Goal: Task Accomplishment & Management: Manage account settings

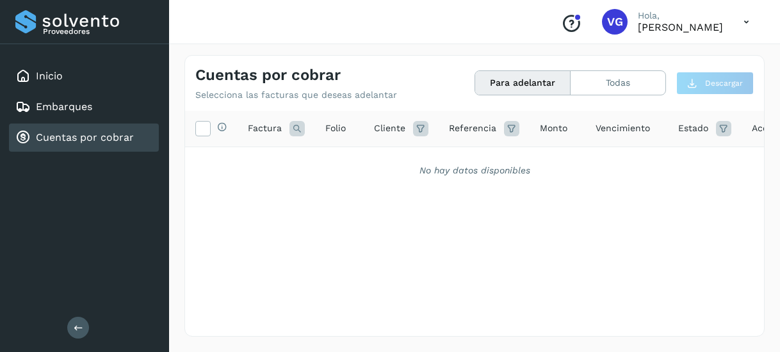
click at [505, 85] on button "Para adelantar" at bounding box center [522, 83] width 95 height 24
click at [601, 81] on button "Todas" at bounding box center [618, 83] width 95 height 24
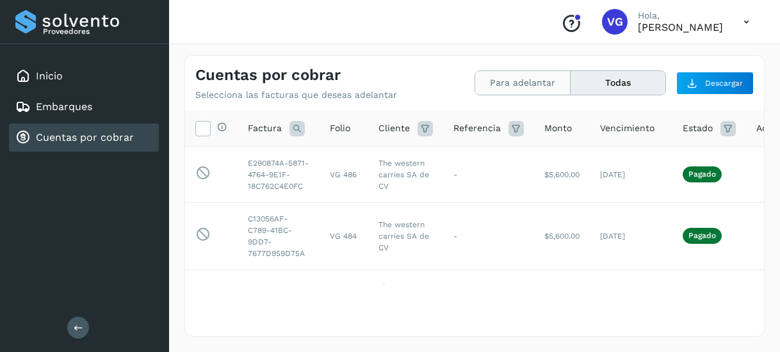
click at [571, 85] on button "Para adelantar" at bounding box center [618, 83] width 95 height 24
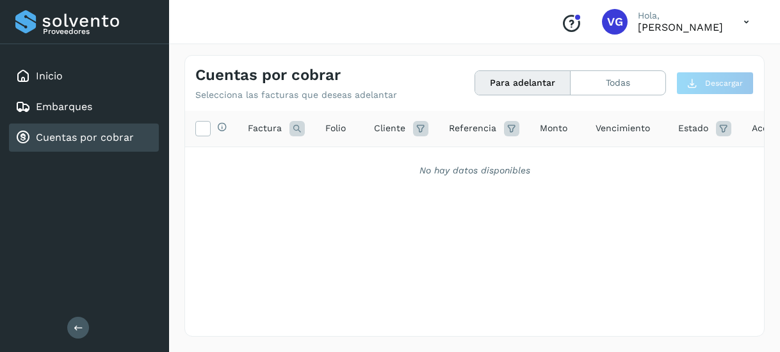
click at [587, 97] on div "Cuentas por cobrar Selecciona las facturas que deseas adelantar Para adelantar …" at bounding box center [474, 78] width 579 height 45
click at [593, 91] on button "Todas" at bounding box center [618, 83] width 95 height 24
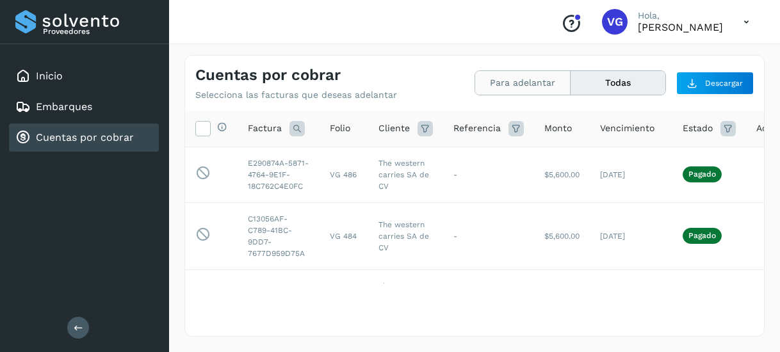
click at [571, 83] on button "Para adelantar" at bounding box center [618, 83] width 95 height 24
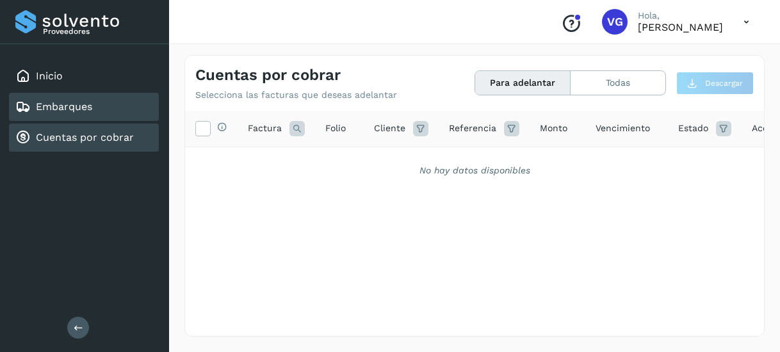
click at [102, 112] on div "Embarques" at bounding box center [84, 107] width 150 height 28
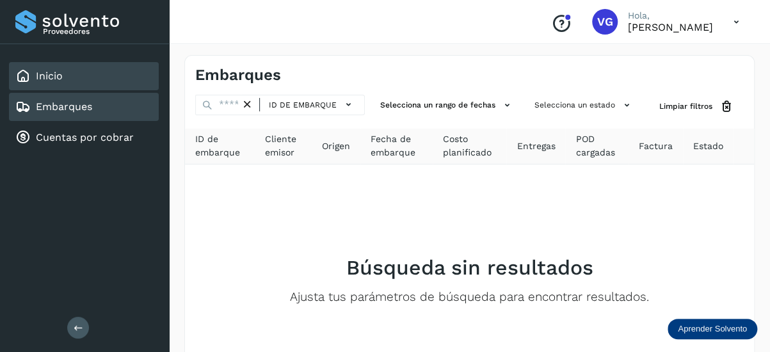
click at [83, 83] on div "Inicio" at bounding box center [84, 76] width 150 height 28
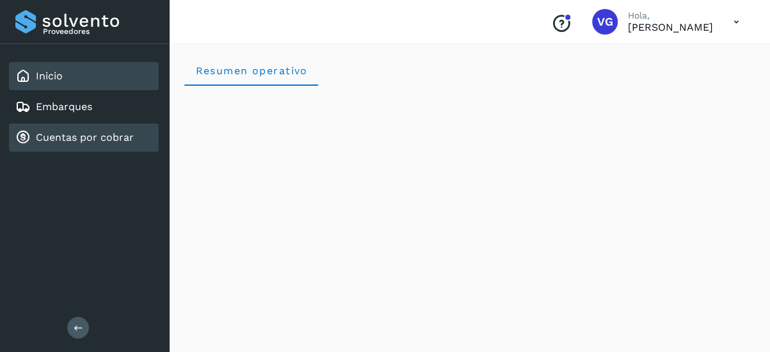
click at [99, 143] on link "Cuentas por cobrar" at bounding box center [85, 137] width 98 height 12
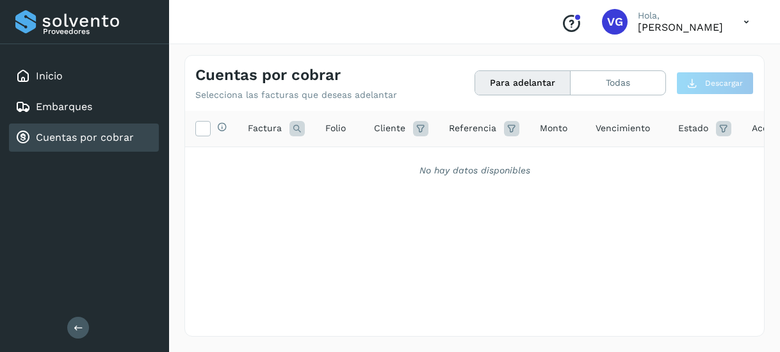
click at [687, 133] on span "Estado" at bounding box center [693, 128] width 30 height 13
click at [708, 125] on div "Estado" at bounding box center [704, 128] width 53 height 15
click at [727, 131] on icon at bounding box center [723, 128] width 15 height 15
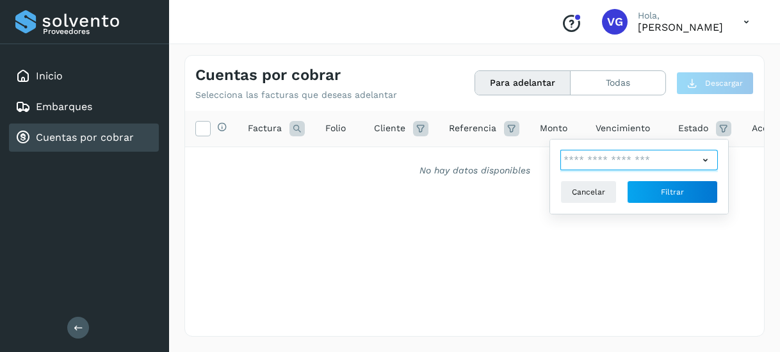
click at [691, 163] on input "text" at bounding box center [629, 160] width 138 height 20
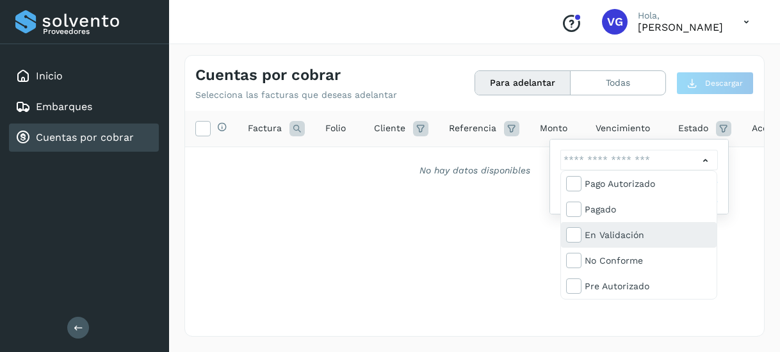
click at [679, 240] on div "En validación" at bounding box center [648, 235] width 127 height 14
type input "**********"
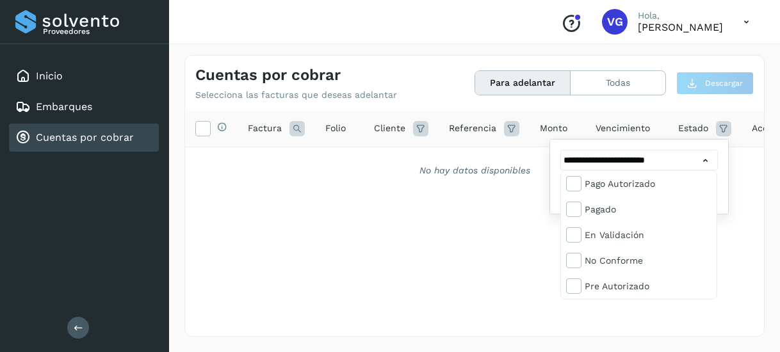
click at [740, 270] on div at bounding box center [390, 176] width 780 height 352
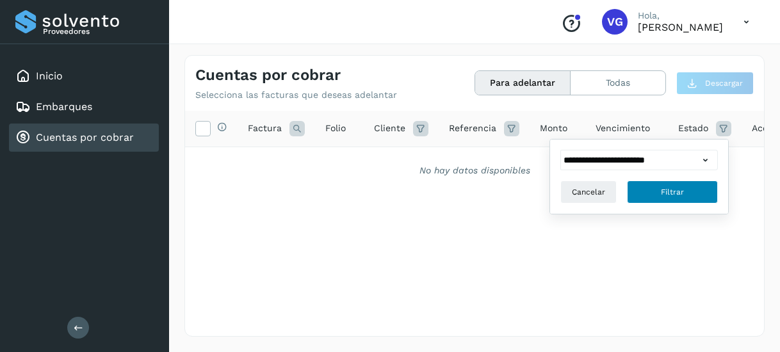
click at [684, 190] on button "Filtrar" at bounding box center [672, 192] width 91 height 23
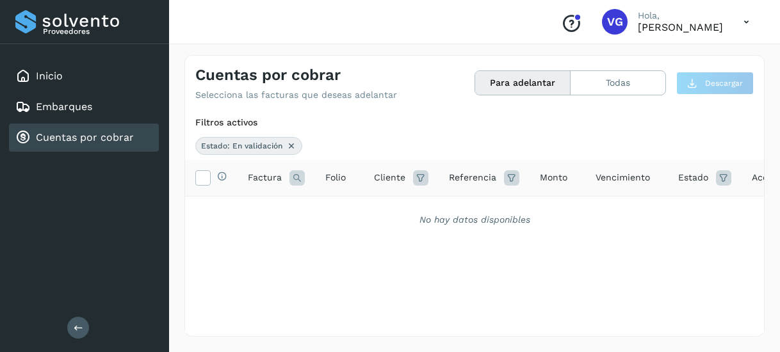
click at [720, 175] on icon at bounding box center [723, 177] width 15 height 15
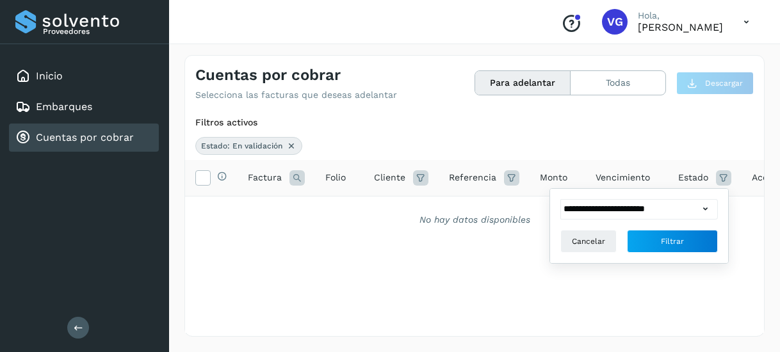
click at [140, 143] on div "Cuentas por cobrar" at bounding box center [84, 138] width 150 height 28
drag, startPoint x: 140, startPoint y: 143, endPoint x: 122, endPoint y: 139, distance: 19.0
click at [140, 143] on div "Cuentas por cobrar" at bounding box center [84, 138] width 150 height 28
click at [122, 139] on link "Cuentas por cobrar" at bounding box center [85, 137] width 98 height 12
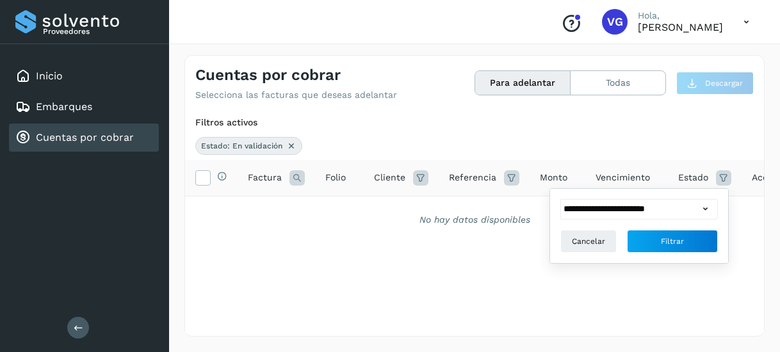
click at [122, 139] on link "Cuentas por cobrar" at bounding box center [85, 137] width 98 height 12
click at [609, 88] on button "Todas" at bounding box center [618, 83] width 95 height 24
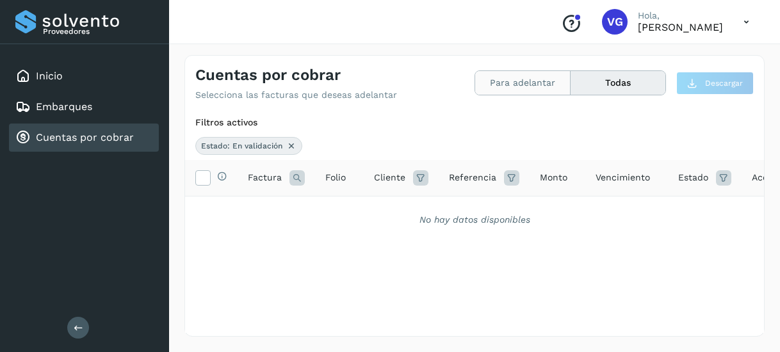
click at [571, 86] on button "Para adelantar" at bounding box center [618, 83] width 95 height 24
click at [533, 86] on button "Para adelantar" at bounding box center [522, 83] width 95 height 24
click at [638, 78] on button "Todas" at bounding box center [618, 83] width 95 height 24
click at [571, 84] on button "Para adelantar" at bounding box center [618, 83] width 95 height 24
click at [288, 147] on icon at bounding box center [291, 146] width 10 height 10
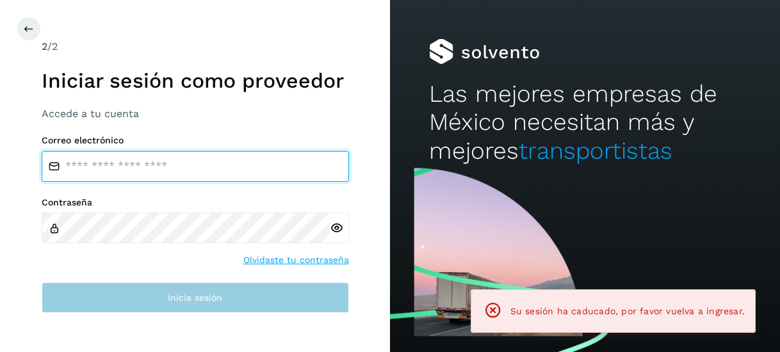
type input "**********"
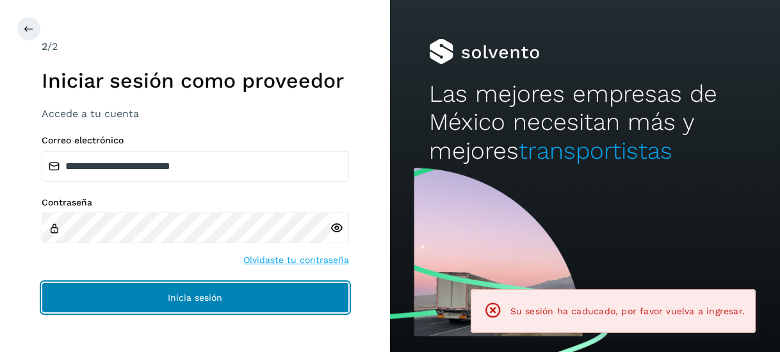
click at [298, 304] on button "Inicia sesión" at bounding box center [195, 297] width 307 height 31
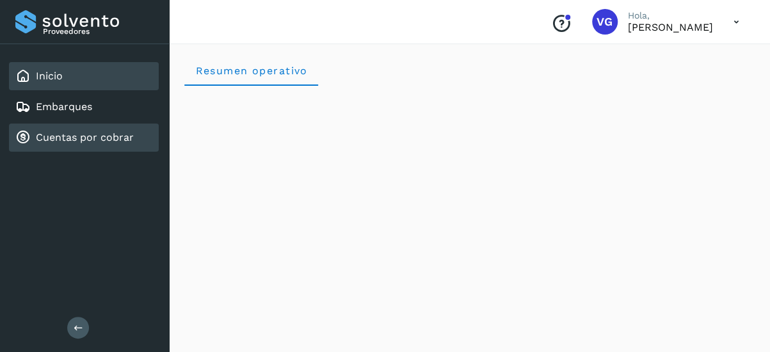
click at [96, 141] on link "Cuentas por cobrar" at bounding box center [85, 137] width 98 height 12
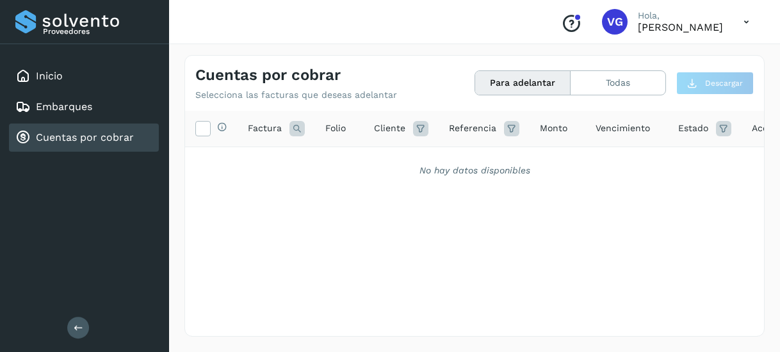
click at [96, 141] on link "Cuentas por cobrar" at bounding box center [85, 137] width 98 height 12
click at [620, 89] on button "Todas" at bounding box center [618, 83] width 95 height 24
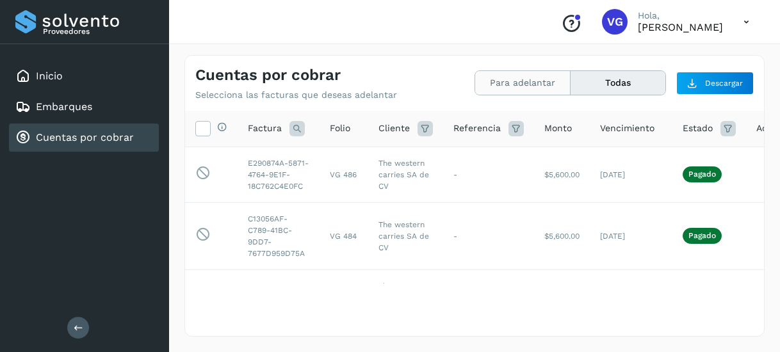
click at [571, 89] on button "Para adelantar" at bounding box center [618, 83] width 95 height 24
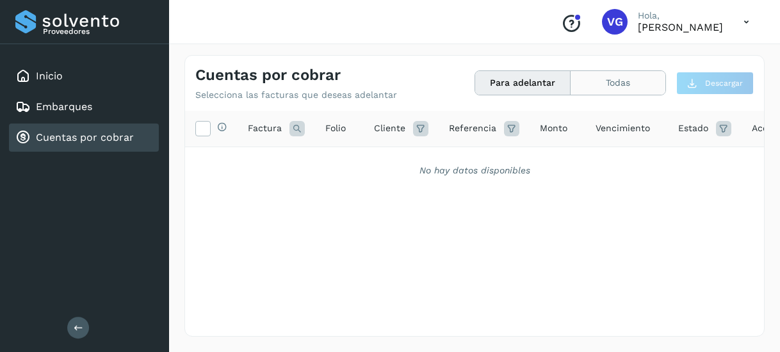
click at [592, 90] on button "Todas" at bounding box center [618, 83] width 95 height 24
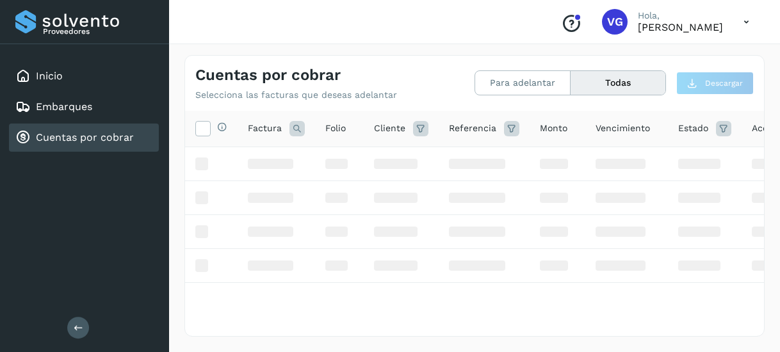
click at [592, 90] on button "Todas" at bounding box center [618, 83] width 95 height 24
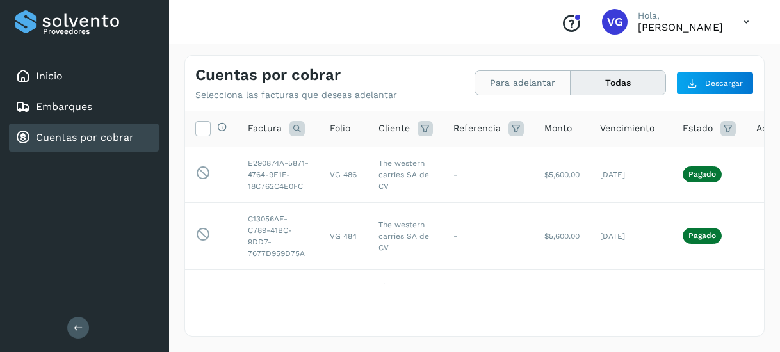
click at [571, 82] on button "Para adelantar" at bounding box center [618, 83] width 95 height 24
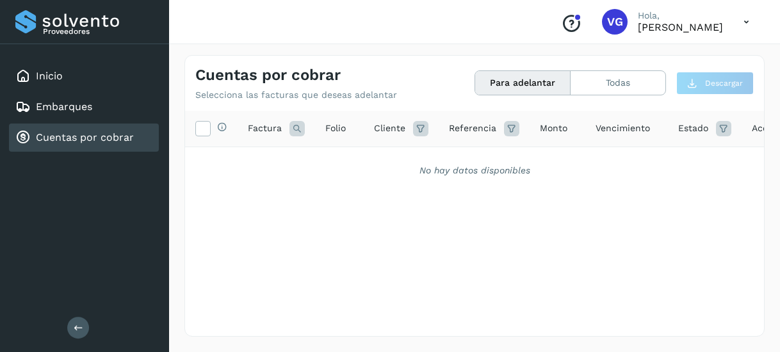
click at [523, 82] on button "Para adelantar" at bounding box center [522, 83] width 95 height 24
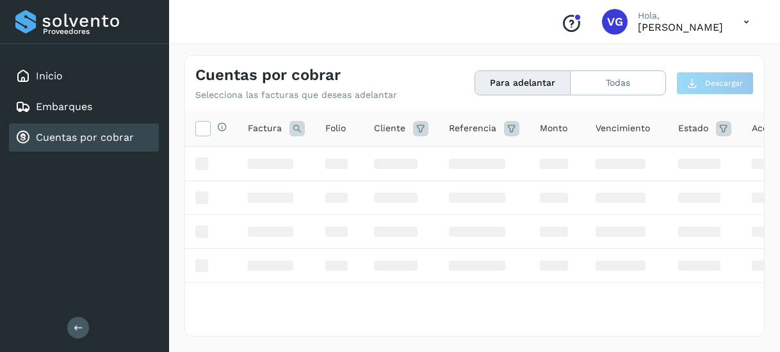
click at [523, 82] on button "Para adelantar" at bounding box center [522, 83] width 95 height 24
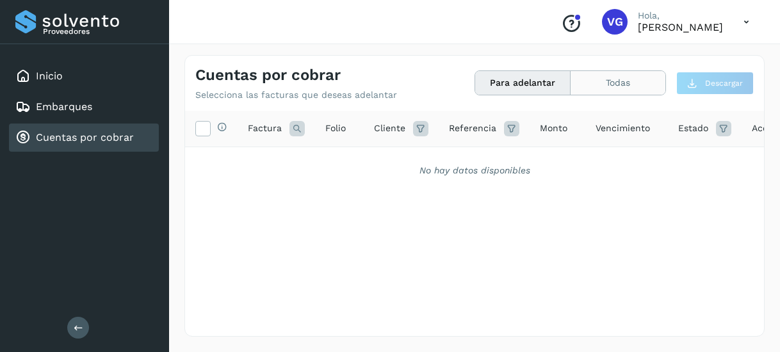
click at [630, 77] on button "Todas" at bounding box center [618, 83] width 95 height 24
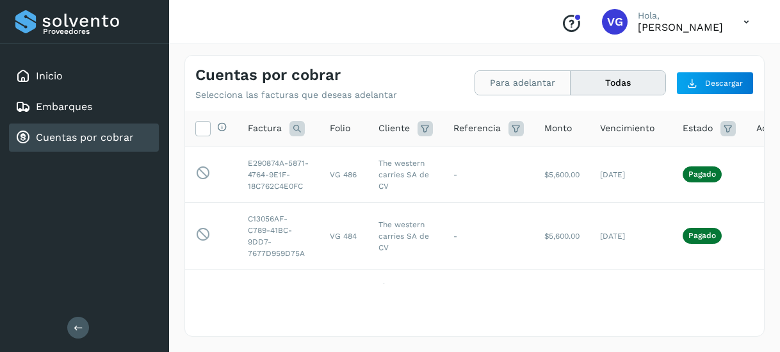
click at [571, 89] on button "Para adelantar" at bounding box center [618, 83] width 95 height 24
